Goal: Check status: Check status

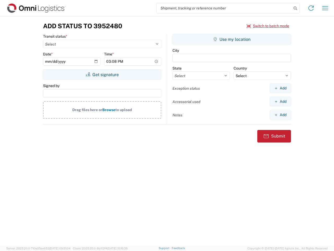
click at [224, 8] on input "search" at bounding box center [224, 8] width 135 height 10
click at [296, 8] on icon at bounding box center [295, 8] width 7 height 7
click at [311, 8] on icon at bounding box center [311, 8] width 8 height 8
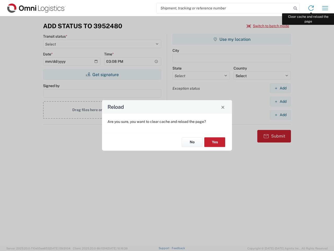
click at [326, 8] on div "Reload Are you sure, you want to clear cache and reload the page? No Yes" at bounding box center [167, 125] width 334 height 251
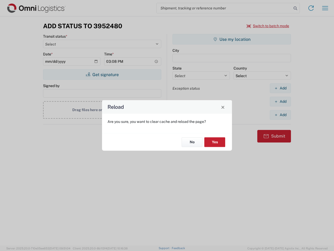
click at [268, 26] on div "Reload Are you sure, you want to clear cache and reload the page? No Yes" at bounding box center [167, 125] width 334 height 251
click at [102, 74] on div "Reload Are you sure, you want to clear cache and reload the page? No Yes" at bounding box center [167, 125] width 334 height 251
click at [232, 39] on div "Reload Are you sure, you want to clear cache and reload the page? No Yes" at bounding box center [167, 125] width 334 height 251
click at [281, 88] on div "Reload Are you sure, you want to clear cache and reload the page? No Yes" at bounding box center [167, 125] width 334 height 251
click at [281, 101] on div "Reload Are you sure, you want to clear cache and reload the page? No Yes" at bounding box center [167, 125] width 334 height 251
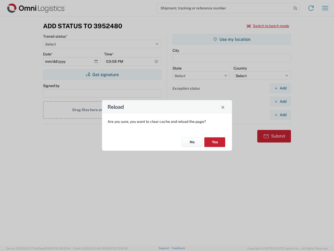
click at [281, 115] on div "Reload Are you sure, you want to clear cache and reload the page? No Yes" at bounding box center [167, 125] width 334 height 251
